Goal: Transaction & Acquisition: Purchase product/service

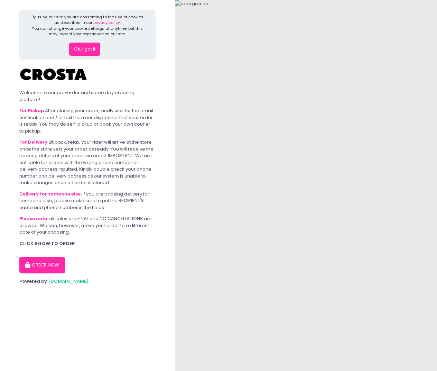
click at [77, 57] on div "By using our site you are consenting to the use of cookies as described in our …" at bounding box center [87, 34] width 136 height 49
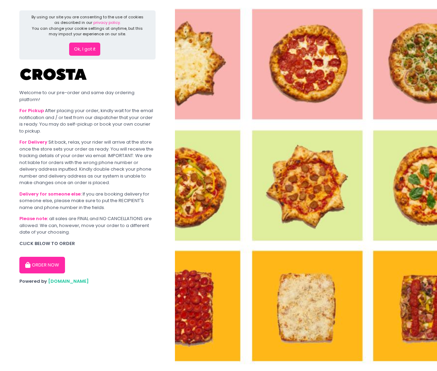
drag, startPoint x: 88, startPoint y: 43, endPoint x: 89, endPoint y: 215, distance: 171.9
click at [89, 214] on section "By using our site you are consenting to the use of cookies as described in our …" at bounding box center [87, 185] width 175 height 371
click at [57, 262] on button "ORDER NOW" at bounding box center [42, 265] width 46 height 17
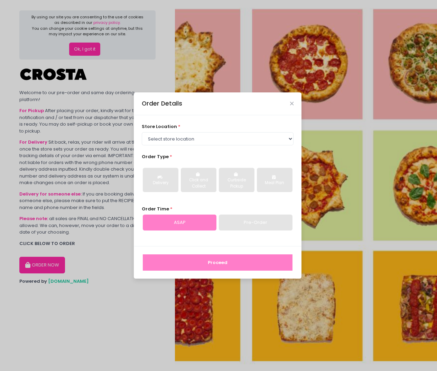
click at [178, 223] on div "ASAP" at bounding box center [180, 222] width 74 height 16
click at [260, 221] on div "Pre-Order" at bounding box center [256, 222] width 74 height 16
click at [232, 142] on select "Select store location Crosta Pizza - Salcedo Crosta Pizza - San Juan" at bounding box center [218, 138] width 152 height 13
select select "5fabb2e53664a8677beaeb89"
click at [142, 132] on select "Select store location Crosta Pizza - Salcedo Crosta Pizza - San Juan" at bounding box center [218, 138] width 152 height 13
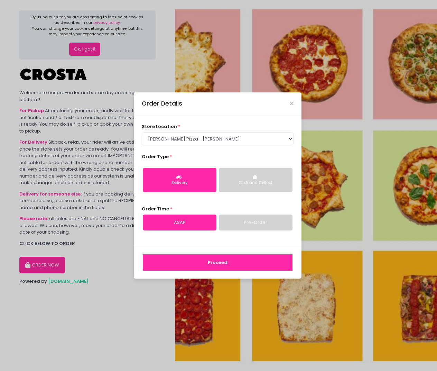
click at [186, 186] on button "Delivery" at bounding box center [180, 180] width 74 height 24
click at [268, 226] on link "Pre-Order" at bounding box center [256, 222] width 74 height 16
select select "2025-10-09"
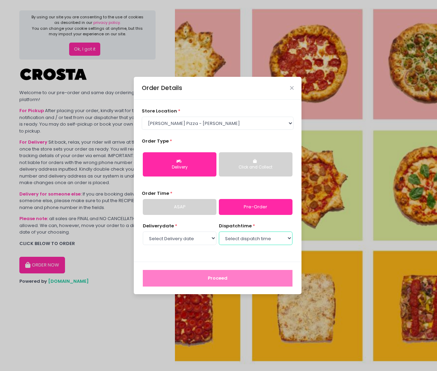
click at [286, 240] on select "Select dispatch time 01:30 PM - 02:00 PM 02:00 PM - 02:30 PM 02:30 PM - 03:00 P…" at bounding box center [256, 237] width 74 height 13
select select "13:30"
click at [219, 231] on select "Select dispatch time 01:30 PM - 02:00 PM 02:00 PM - 02:30 PM 02:30 PM - 03:00 P…" at bounding box center [256, 237] width 74 height 13
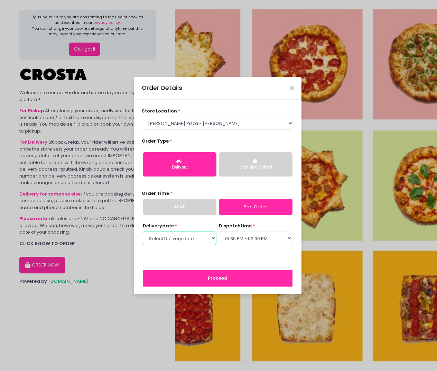
click at [211, 238] on select "Select Delivery date Thursday, Oct 9th Friday, Oct 10th Saturday, Oct 11th Sund…" at bounding box center [180, 237] width 74 height 13
click at [230, 280] on button "Proceed" at bounding box center [218, 278] width 150 height 17
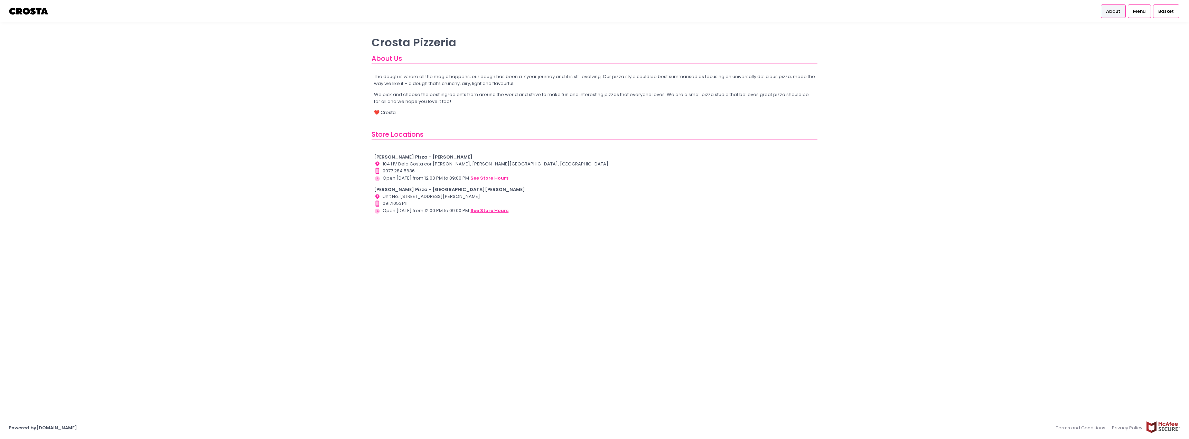
click at [484, 207] on button "see store hours" at bounding box center [489, 211] width 39 height 8
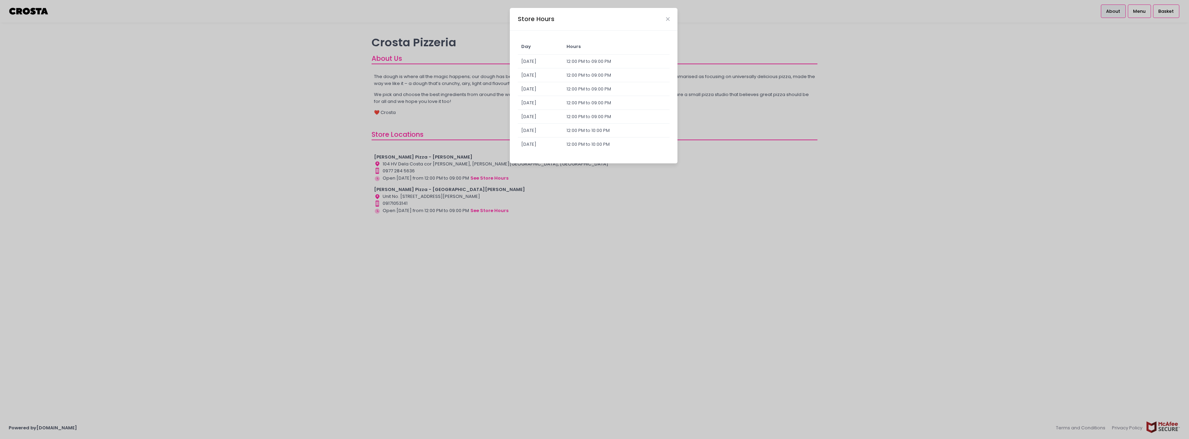
click at [483, 227] on div "Store Hours Day Hours Sunday 12:00 PM to 09:00 PM Monday 12:00 PM to 09:00 PM T…" at bounding box center [594, 219] width 1189 height 439
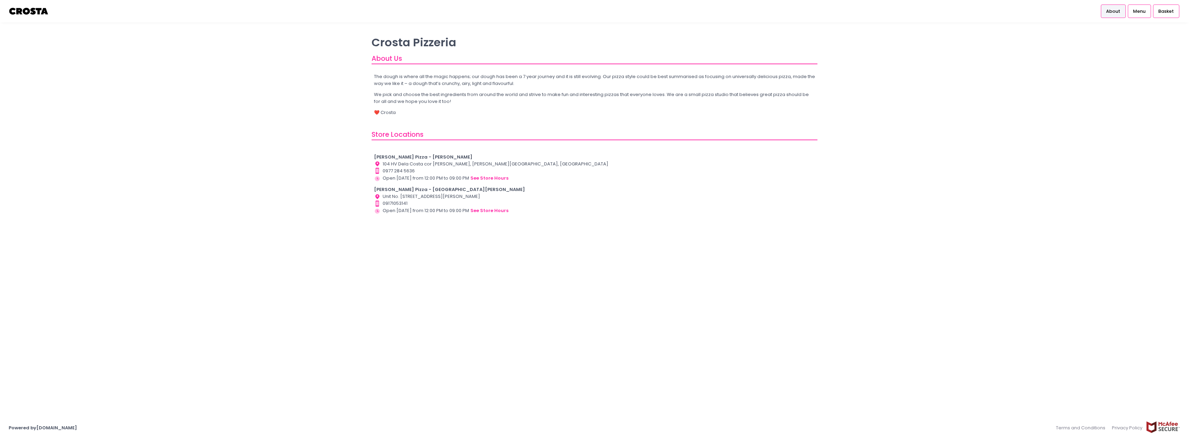
click at [393, 191] on b "[PERSON_NAME] Pizza - [GEOGRAPHIC_DATA][PERSON_NAME]" at bounding box center [449, 189] width 151 height 7
click at [397, 135] on div "Store Locations" at bounding box center [595, 135] width 446 height 11
click at [387, 59] on div "About Us" at bounding box center [595, 59] width 446 height 11
click at [1147, 10] on link "Menu" at bounding box center [1139, 10] width 23 height 13
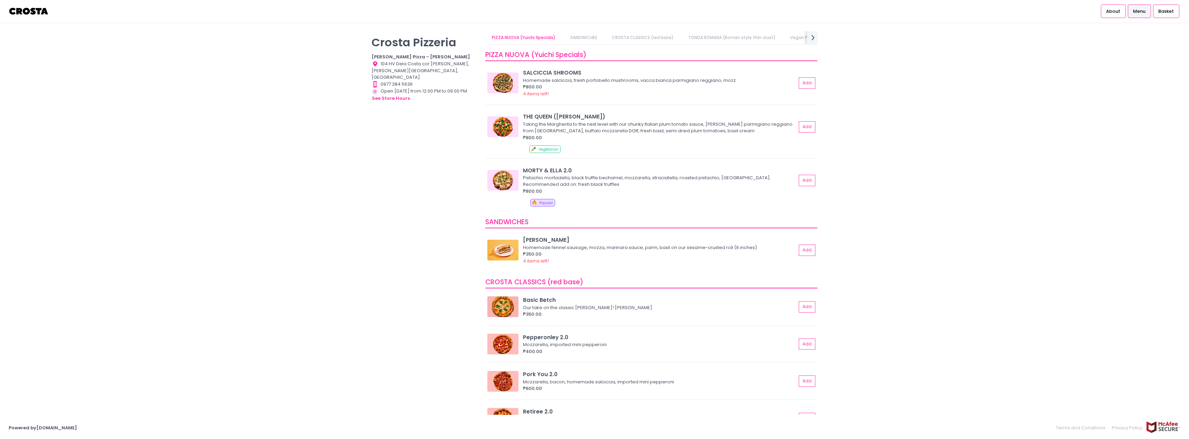
click at [415, 52] on div "Crosta Pizzeria Crosta Pizza - Salcedo Location Created with Sketch. 104 HV Del…" at bounding box center [425, 216] width 114 height 370
click at [402, 43] on p "Crosta Pizzeria" at bounding box center [424, 42] width 105 height 13
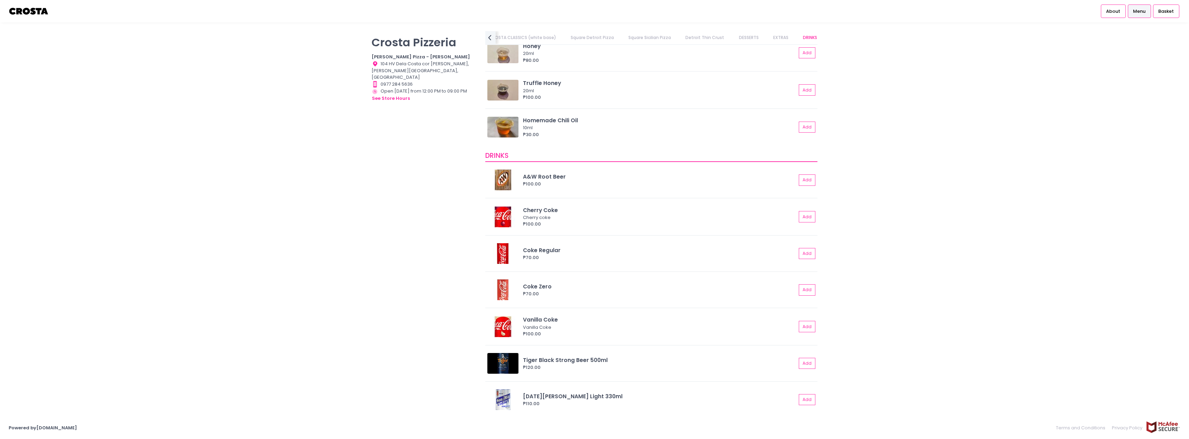
scroll to position [1515, 0]
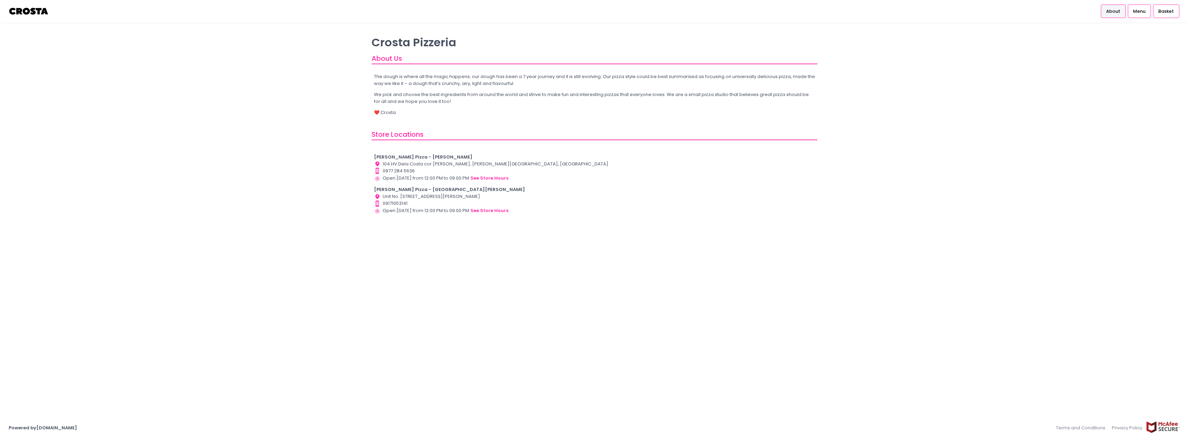
click at [409, 207] on div "Store Hours Created with Sketch. Open [DATE] from 12:00 PM to 09:00 PM see stor…" at bounding box center [595, 211] width 442 height 8
drag, startPoint x: 483, startPoint y: 213, endPoint x: 430, endPoint y: 137, distance: 92.1
click at [470, 154] on div "[PERSON_NAME] Pizza - [PERSON_NAME] Location Created with Sketch. 104 HV Dela C…" at bounding box center [595, 184] width 442 height 61
click at [382, 108] on div "The dough is where all the magic happens; our dough has been a 7 year journey a…" at bounding box center [595, 97] width 446 height 56
